Goal: Task Accomplishment & Management: Complete application form

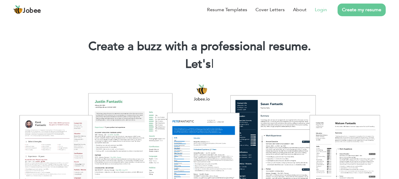
click at [318, 13] on link "Login" at bounding box center [320, 9] width 12 height 7
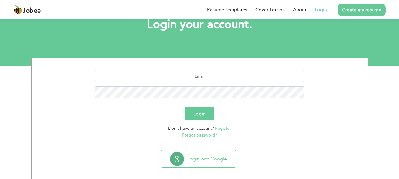
scroll to position [45, 0]
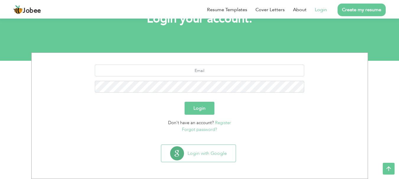
click at [201, 168] on section "Login with Google" at bounding box center [199, 160] width 327 height 37
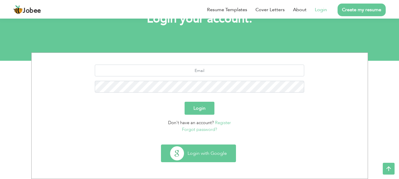
click at [205, 156] on button "Login with Google" at bounding box center [198, 153] width 74 height 17
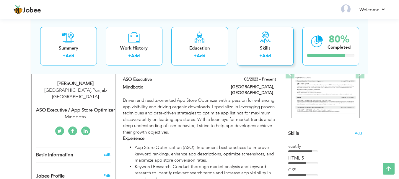
scroll to position [96, 0]
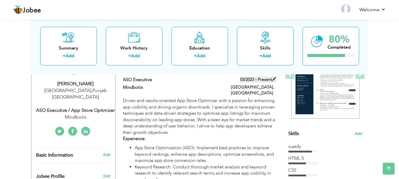
click at [266, 82] on label "03/2023 - Present" at bounding box center [258, 80] width 36 height 6
type input "ASO Executive"
type input "Mindbotix"
type input "03/2023"
type input "[GEOGRAPHIC_DATA]"
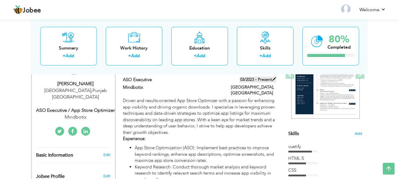
type input "[GEOGRAPHIC_DATA]"
checkbox input "true"
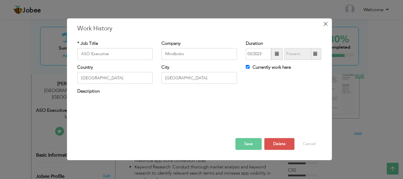
click at [327, 25] on span "×" at bounding box center [325, 24] width 5 height 11
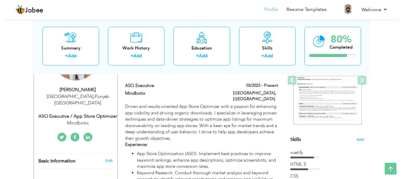
scroll to position [92, 0]
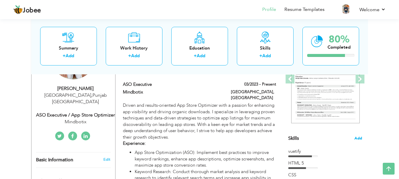
click at [358, 140] on span "Add" at bounding box center [358, 139] width 8 height 6
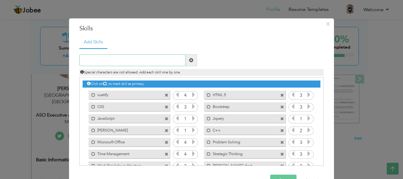
click at [130, 57] on input "text" at bounding box center [132, 61] width 106 height 12
type input "Monitezation Strategy"
click at [192, 61] on span at bounding box center [192, 61] width 12 height 12
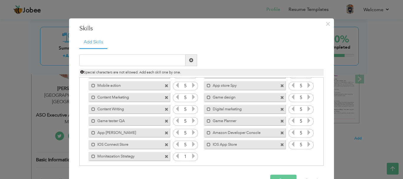
scroll to position [167, 0]
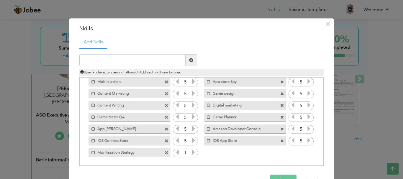
click at [193, 154] on icon at bounding box center [193, 152] width 5 height 5
click at [176, 154] on icon at bounding box center [177, 152] width 5 height 5
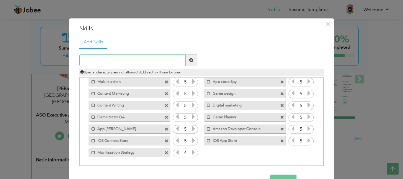
click at [133, 59] on input "text" at bounding box center [132, 61] width 106 height 12
type input "Game Level Design"
click at [189, 59] on span at bounding box center [191, 60] width 4 height 4
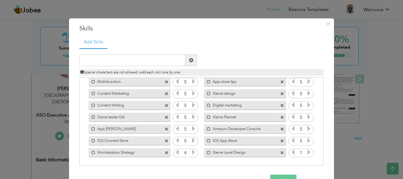
click at [307, 154] on icon at bounding box center [308, 152] width 5 height 5
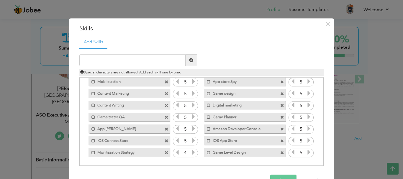
click at [287, 177] on button "Save" at bounding box center [283, 181] width 26 height 12
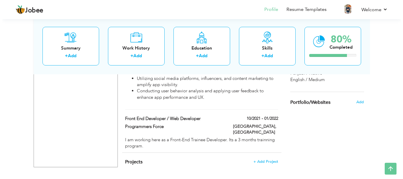
scroll to position [727, 0]
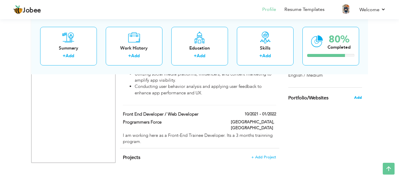
click at [361, 99] on span "Add" at bounding box center [358, 97] width 8 height 5
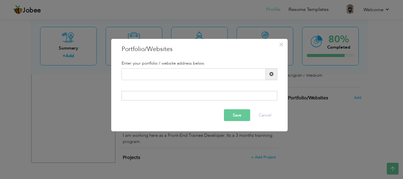
click at [180, 101] on div "Enter your portfolio / website address below. Duplicate entry" at bounding box center [199, 80] width 165 height 49
click at [184, 96] on div at bounding box center [200, 95] width 156 height 9
click at [193, 78] on input "text" at bounding box center [194, 74] width 144 height 12
paste input "[URL][DOMAIN_NAME][DOMAIN_NAME]"
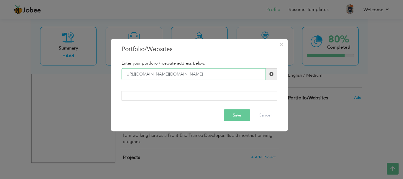
type input "[URL][DOMAIN_NAME][DOMAIN_NAME]"
click at [171, 93] on div at bounding box center [200, 95] width 156 height 9
click at [170, 96] on div at bounding box center [200, 95] width 156 height 9
click at [169, 96] on div at bounding box center [200, 95] width 156 height 9
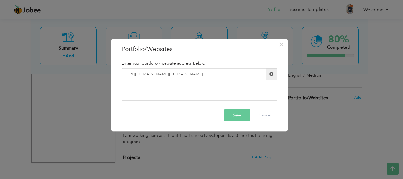
click at [169, 96] on div at bounding box center [200, 95] width 156 height 9
drag, startPoint x: 169, startPoint y: 96, endPoint x: 271, endPoint y: 77, distance: 103.3
click at [271, 77] on div "Enter your portfolio / website address below. https://play.google.com/store/app…" at bounding box center [199, 80] width 165 height 49
click at [271, 77] on span at bounding box center [272, 74] width 12 height 12
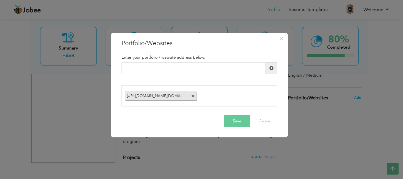
click at [271, 77] on div "Duplicate entry" at bounding box center [199, 70] width 165 height 17
click at [219, 67] on input "text" at bounding box center [194, 68] width 144 height 12
paste input "https://play.google.com/store/apps/details?id=com.gds.cloth.shop.simulator&hl=e…"
type input "[URL][DOMAIN_NAME]"
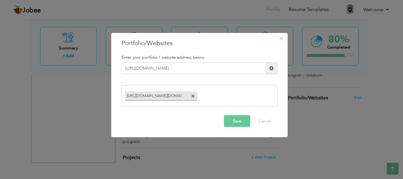
scroll to position [0, 0]
click at [271, 71] on span at bounding box center [272, 68] width 12 height 12
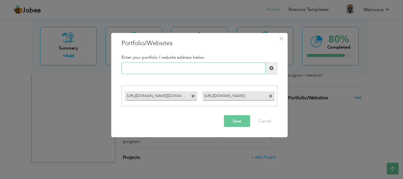
click at [138, 68] on input "text" at bounding box center [194, 68] width 144 height 12
paste input "[URL][DOMAIN_NAME]"
type input "[URL][DOMAIN_NAME]"
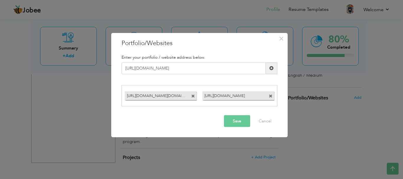
click at [277, 67] on span at bounding box center [272, 68] width 12 height 12
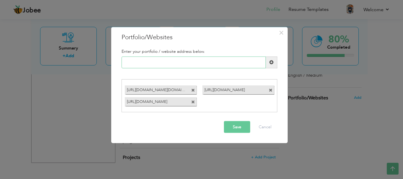
click at [148, 64] on input "text" at bounding box center [194, 62] width 144 height 12
paste input "[URL][DOMAIN_NAME]"
type input "[URL][DOMAIN_NAME]"
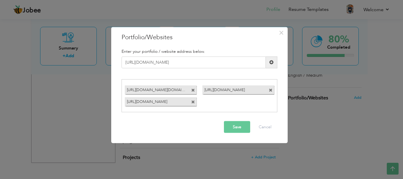
click at [271, 66] on span at bounding box center [272, 62] width 12 height 12
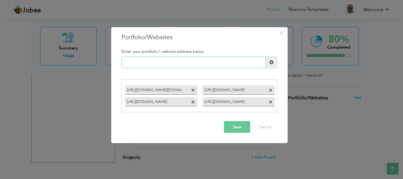
click at [222, 59] on input "text" at bounding box center [194, 62] width 144 height 12
paste input "[URL][DOMAIN_NAME][DOMAIN_NAME]"
type input "[URL][DOMAIN_NAME][DOMAIN_NAME]"
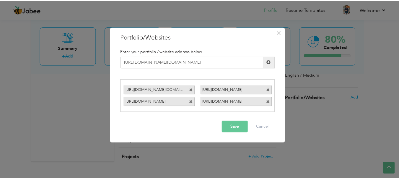
scroll to position [0, 0]
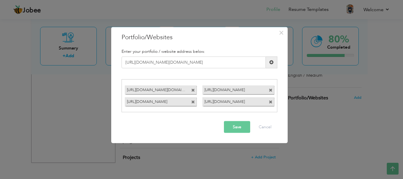
click at [273, 64] on span at bounding box center [271, 62] width 4 height 4
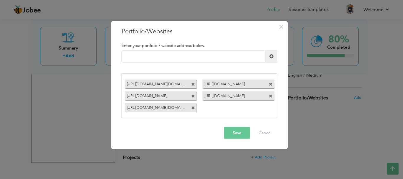
click at [237, 134] on button "Save" at bounding box center [237, 133] width 26 height 12
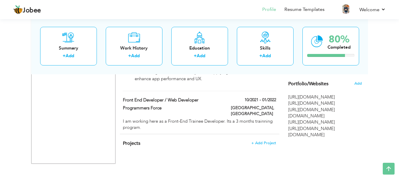
scroll to position [741, 0]
click at [274, 141] on span "+ Add Project" at bounding box center [263, 143] width 25 height 4
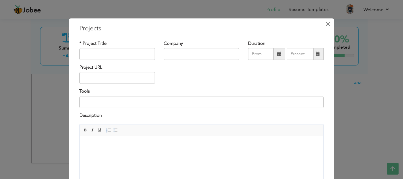
click at [325, 26] on span "×" at bounding box center [327, 24] width 5 height 11
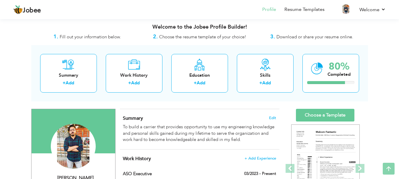
scroll to position [0, 0]
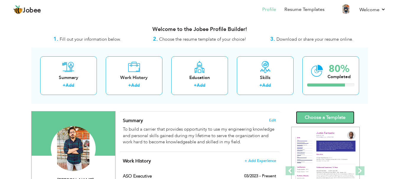
click at [321, 120] on link "Choose a Template" at bounding box center [325, 117] width 58 height 13
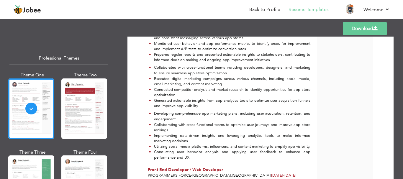
scroll to position [585, 0]
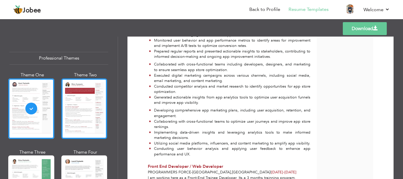
click at [85, 125] on div at bounding box center [84, 108] width 46 height 60
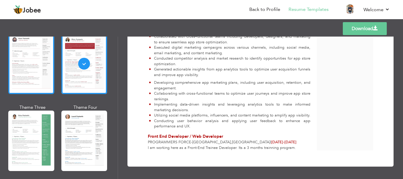
scroll to position [53, 0]
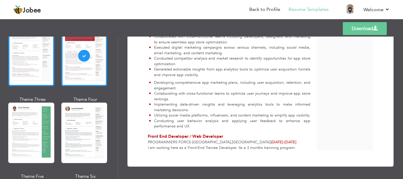
click at [32, 122] on div at bounding box center [31, 133] width 46 height 60
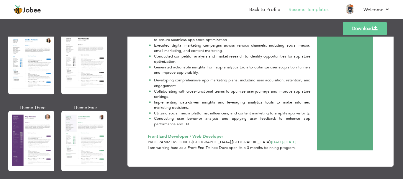
scroll to position [479, 0]
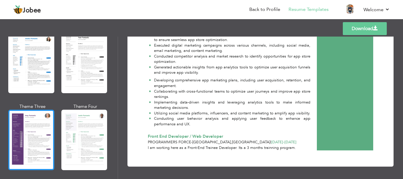
click at [31, 133] on div at bounding box center [31, 140] width 46 height 60
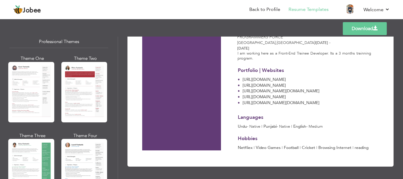
scroll to position [0, 0]
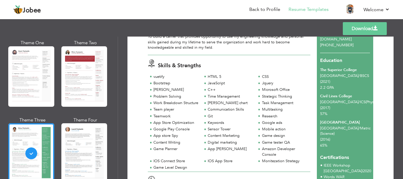
scroll to position [57, 0]
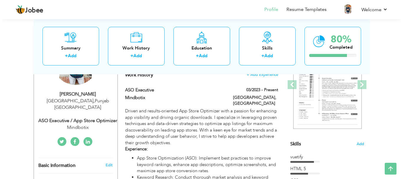
scroll to position [87, 0]
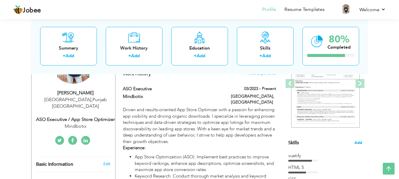
click at [359, 142] on span "Add" at bounding box center [358, 143] width 8 height 6
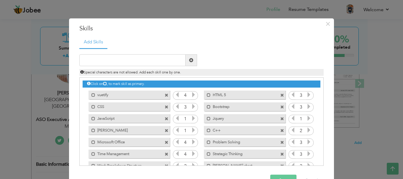
click at [165, 94] on span at bounding box center [167, 96] width 4 height 4
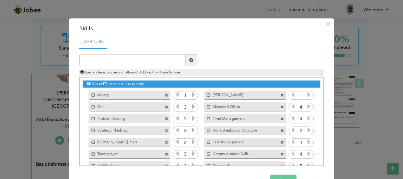
click at [165, 94] on span at bounding box center [167, 96] width 4 height 4
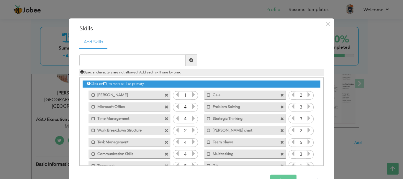
click at [165, 94] on span at bounding box center [167, 96] width 4 height 4
click at [306, 94] on icon at bounding box center [308, 94] width 5 height 5
click at [306, 106] on icon at bounding box center [308, 106] width 5 height 5
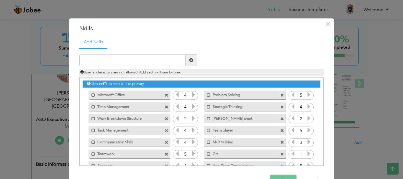
click at [306, 106] on icon at bounding box center [308, 106] width 5 height 5
click at [280, 119] on span at bounding box center [282, 119] width 4 height 4
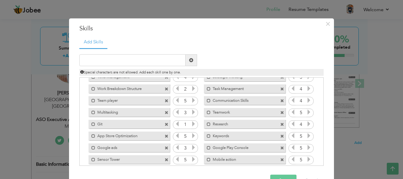
scroll to position [25, 0]
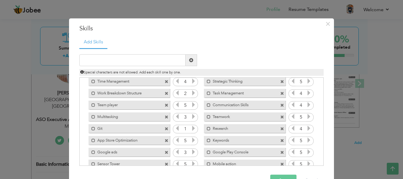
drag, startPoint x: 115, startPoint y: 129, endPoint x: 121, endPoint y: 110, distance: 20.0
click at [121, 110] on div "Click on , to mark skill as primary. Mark as primary skill. vuetify 4 HTML 5 3 …" at bounding box center [202, 153] width 238 height 200
drag, startPoint x: 115, startPoint y: 143, endPoint x: 126, endPoint y: 114, distance: 31.9
click at [126, 114] on div "Click on , to mark skill as primary. Mark as primary skill. vuetify 4 HTML 5 3 …" at bounding box center [202, 153] width 238 height 200
click at [281, 177] on button "Save" at bounding box center [283, 181] width 26 height 12
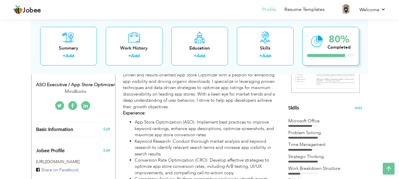
scroll to position [118, 0]
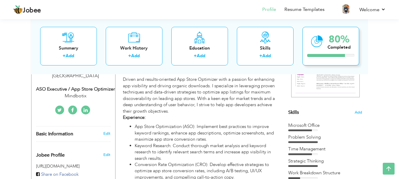
click at [319, 47] on icon at bounding box center [317, 41] width 12 height 20
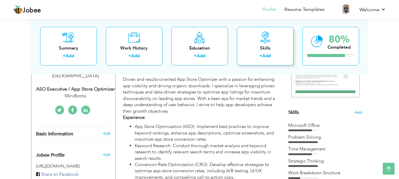
click at [267, 48] on div "Skills" at bounding box center [264, 48] width 47 height 6
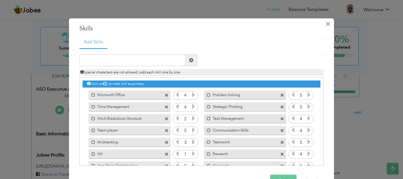
click at [325, 24] on span "×" at bounding box center [327, 24] width 5 height 11
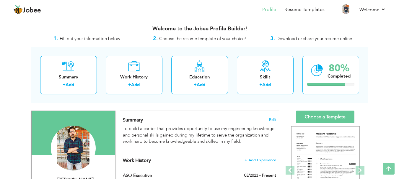
scroll to position [0, 0]
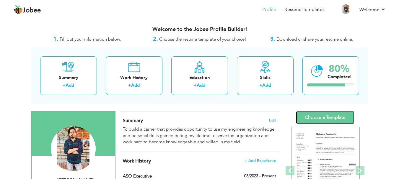
click at [317, 117] on link "Choose a Template" at bounding box center [325, 117] width 58 height 13
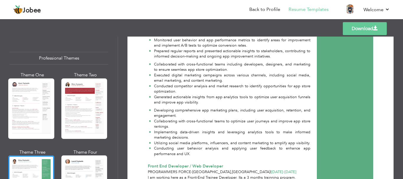
scroll to position [612, 0]
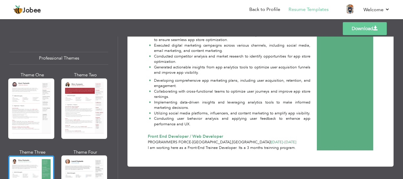
click at [374, 24] on link "Download" at bounding box center [365, 28] width 44 height 13
